Goal: Information Seeking & Learning: Learn about a topic

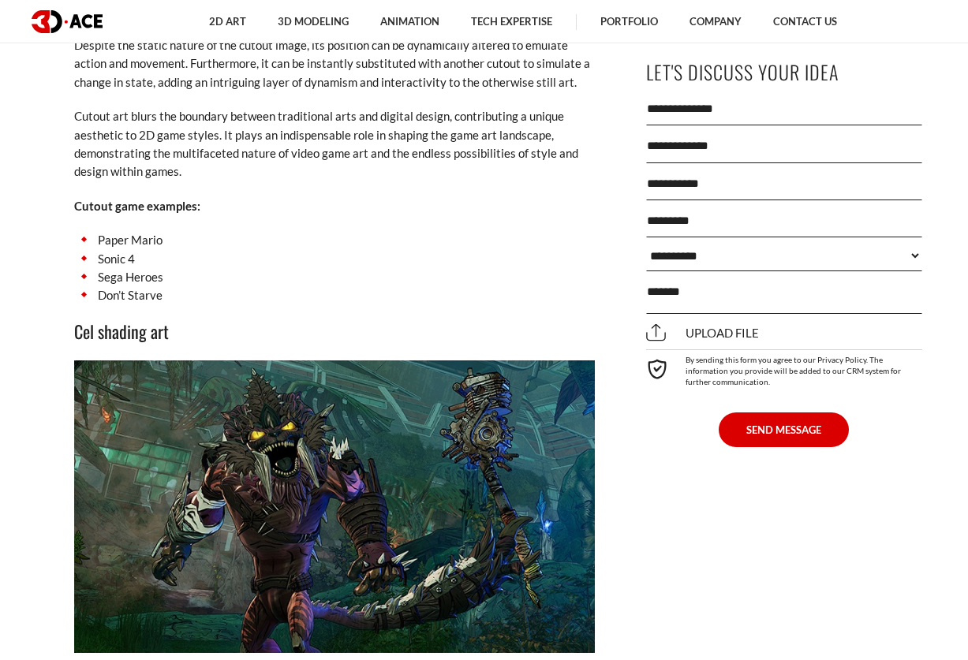
scroll to position [5124, 0]
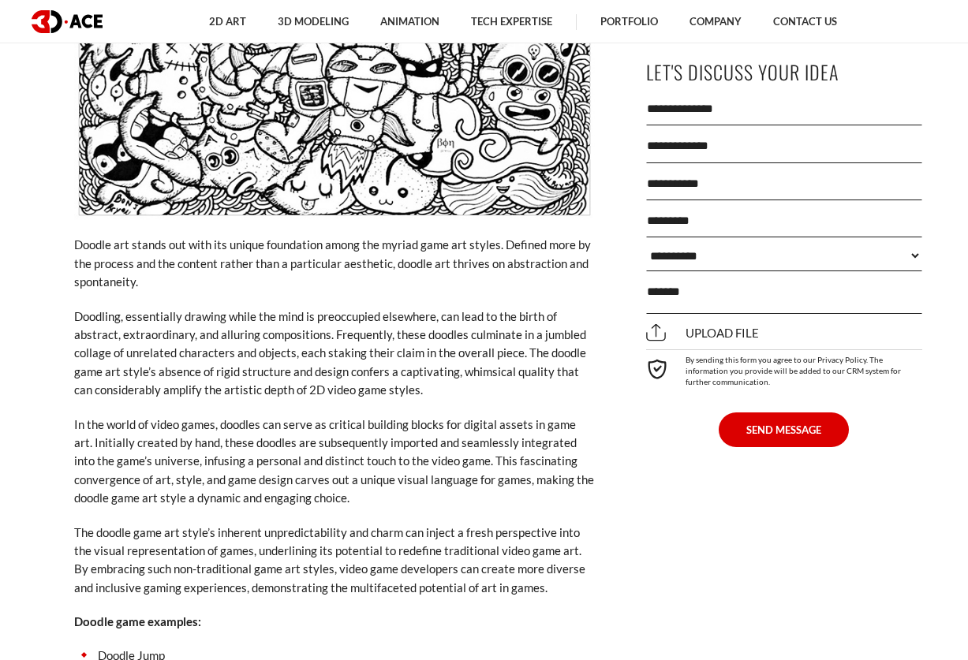
click at [403, 524] on p "The doodle game art style’s inherent unpredictability and charm can inject a fr…" at bounding box center [334, 561] width 520 height 74
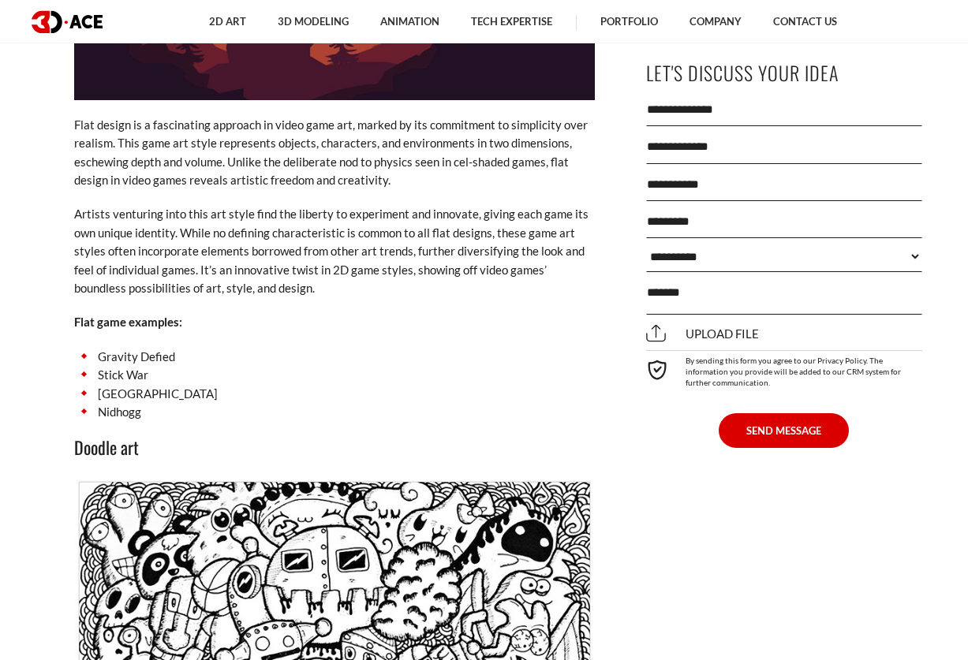
scroll to position [7386, 0]
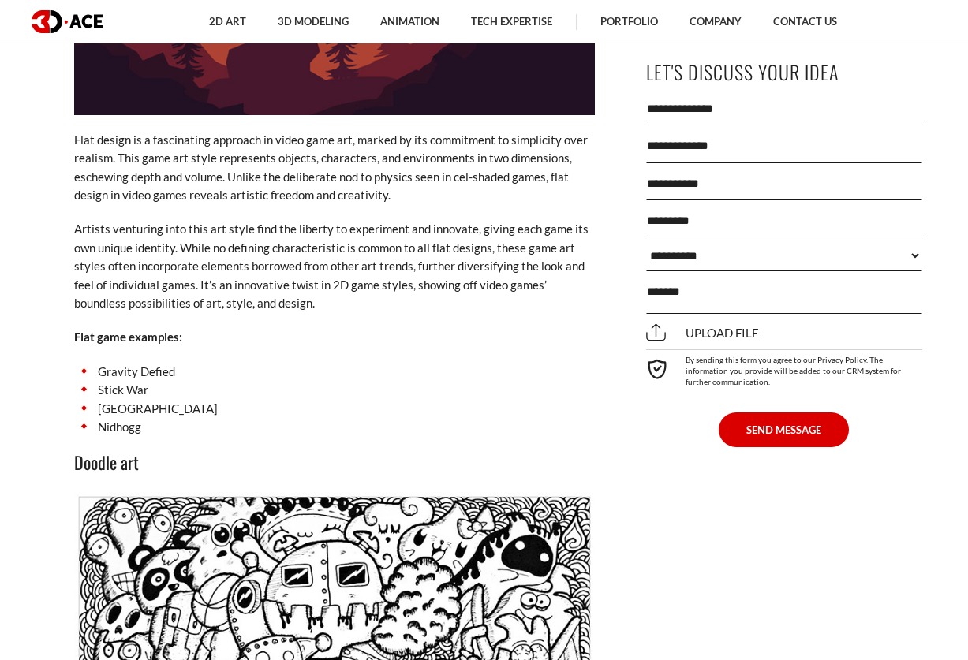
click at [154, 400] on li "[GEOGRAPHIC_DATA]" at bounding box center [334, 409] width 520 height 18
click at [134, 418] on li "Nidhogg" at bounding box center [334, 427] width 520 height 18
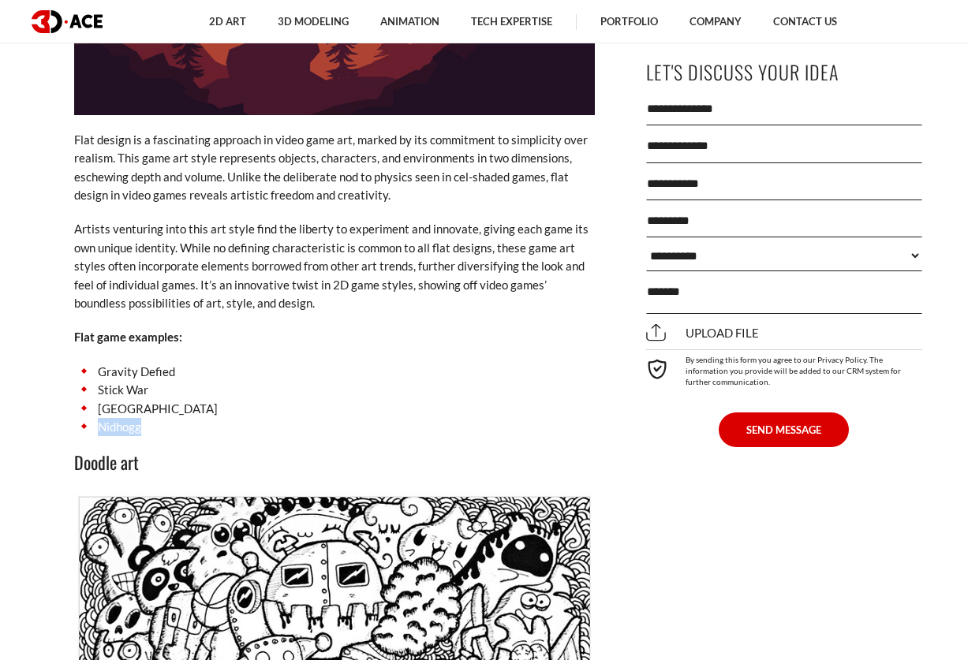
click at [134, 418] on li "Nidhogg" at bounding box center [334, 427] width 520 height 18
click at [351, 381] on li "Stick War" at bounding box center [334, 390] width 520 height 18
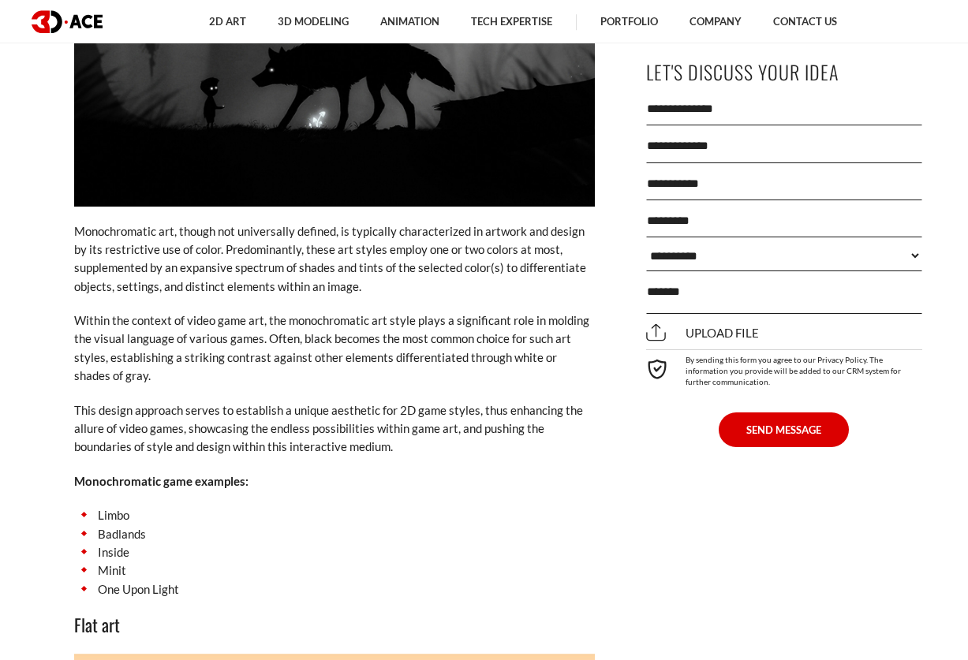
scroll to position [6577, 0]
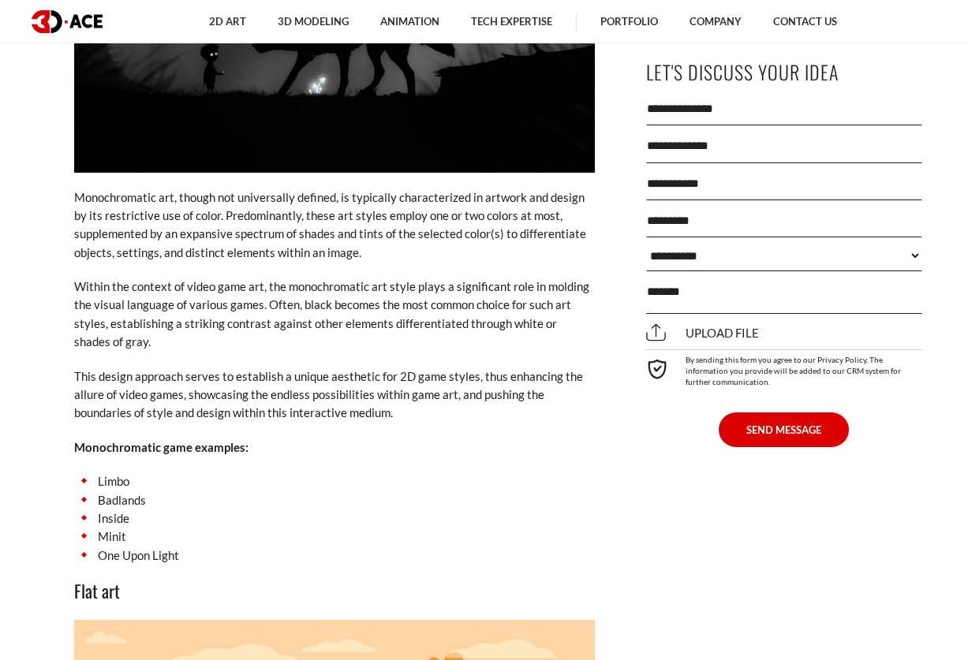
click at [138, 491] on li "Badlands" at bounding box center [334, 500] width 520 height 18
click at [116, 528] on li "Minit" at bounding box center [334, 537] width 520 height 18
click at [118, 546] on li "One Upon Light" at bounding box center [334, 555] width 520 height 18
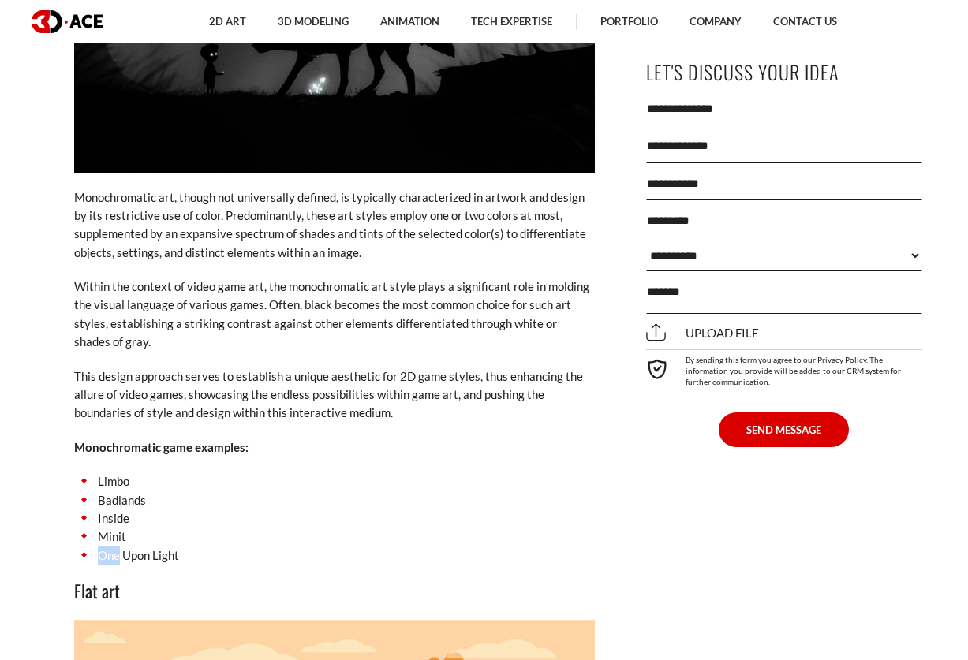
click at [118, 546] on li "One Upon Light" at bounding box center [334, 555] width 520 height 18
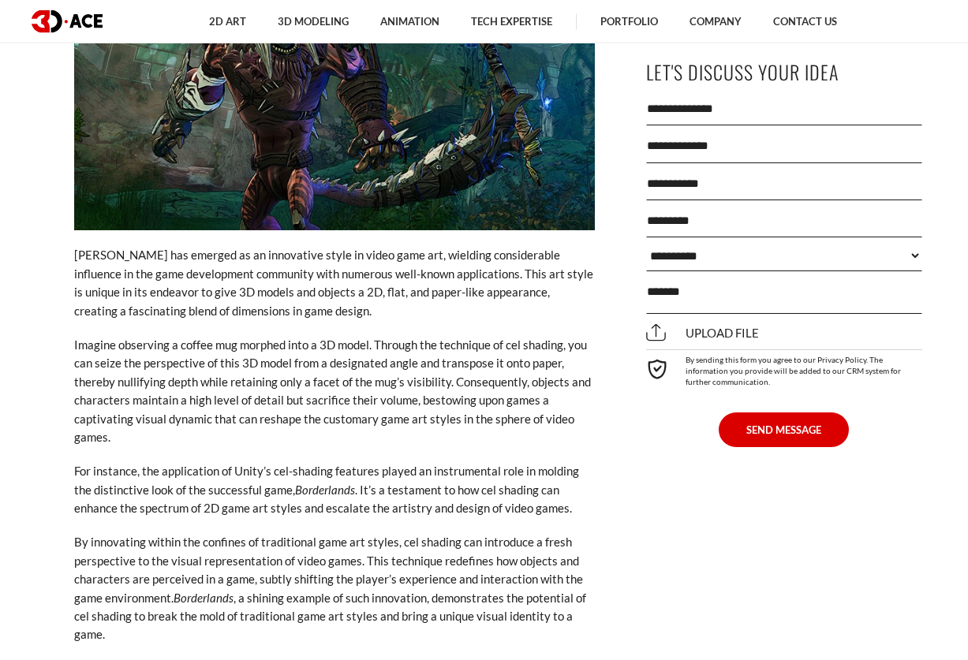
scroll to position [5768, 0]
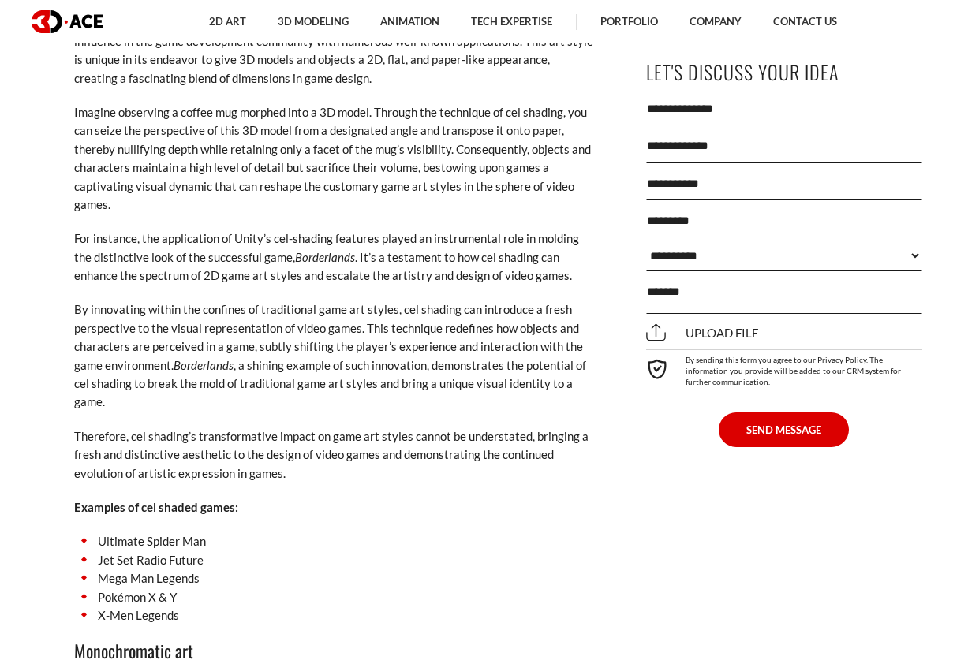
click at [155, 551] on li "Jet Set Radio Future" at bounding box center [334, 560] width 520 height 18
click at [159, 551] on li "Jet Set Radio Future" at bounding box center [334, 560] width 520 height 18
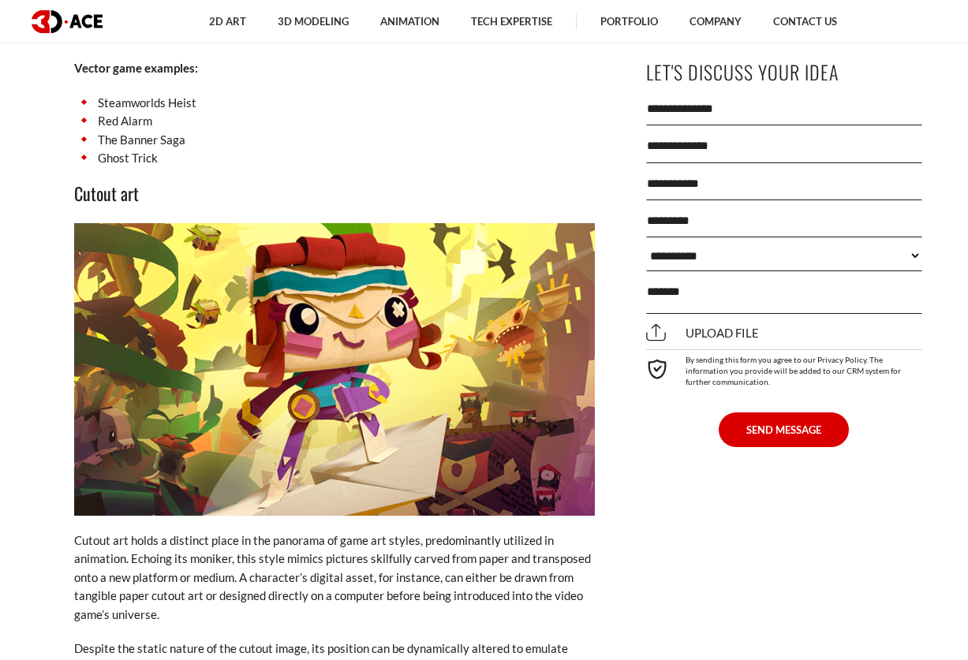
scroll to position [4869, 0]
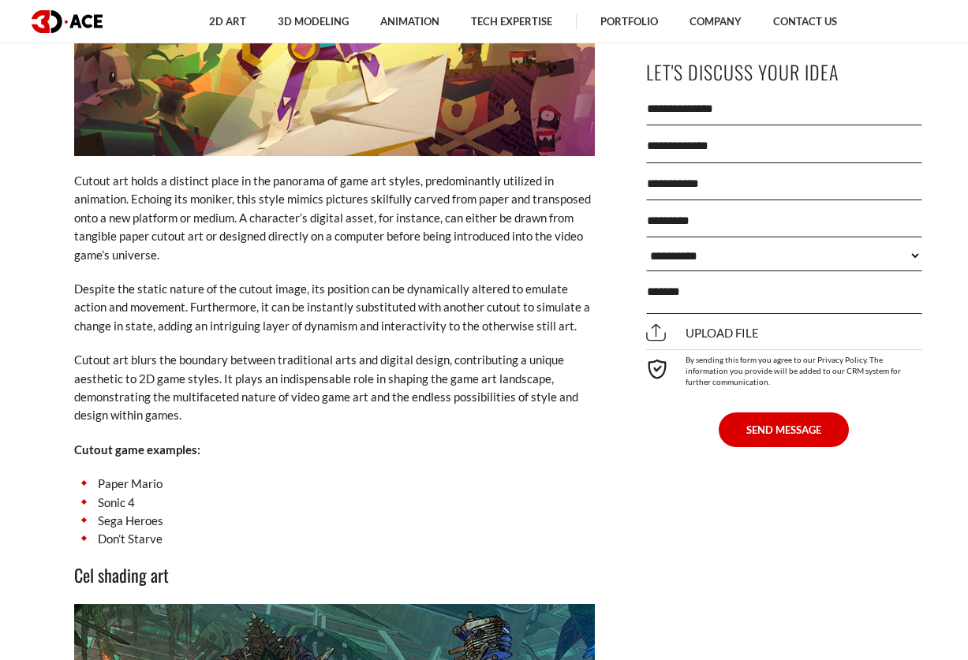
click at [147, 475] on li "Paper Mario" at bounding box center [334, 484] width 520 height 18
click at [155, 530] on li "Don’t Starve" at bounding box center [334, 539] width 520 height 18
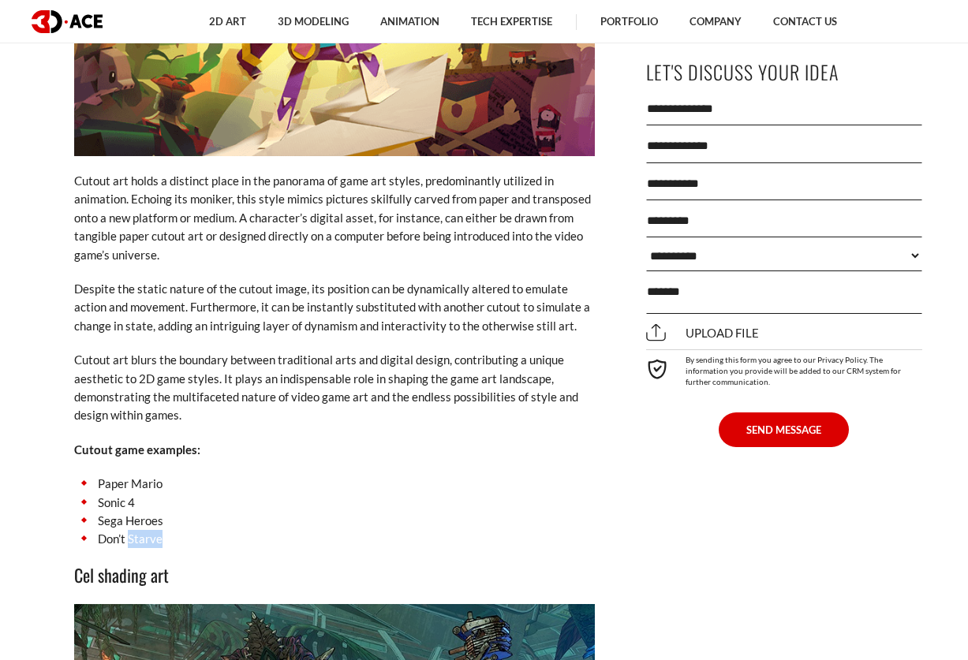
click at [155, 530] on li "Don’t Starve" at bounding box center [334, 539] width 520 height 18
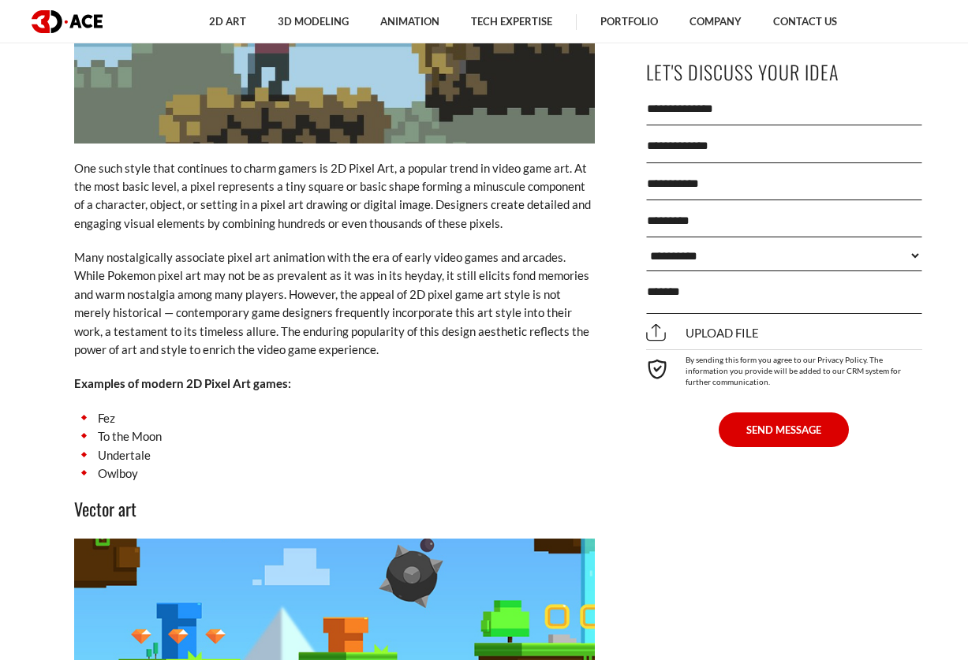
scroll to position [2891, 0]
